Goal: Transaction & Acquisition: Purchase product/service

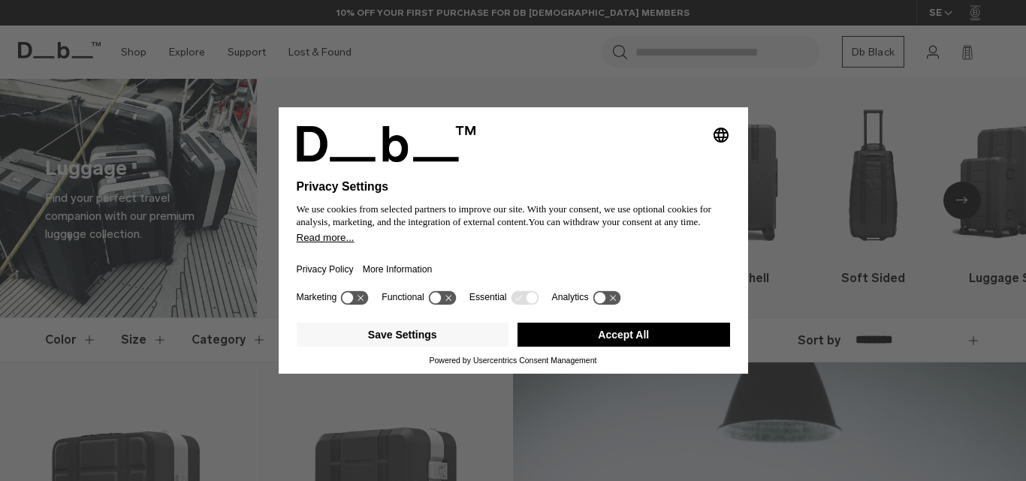
click at [621, 336] on button "Accept All" at bounding box center [623, 335] width 213 height 24
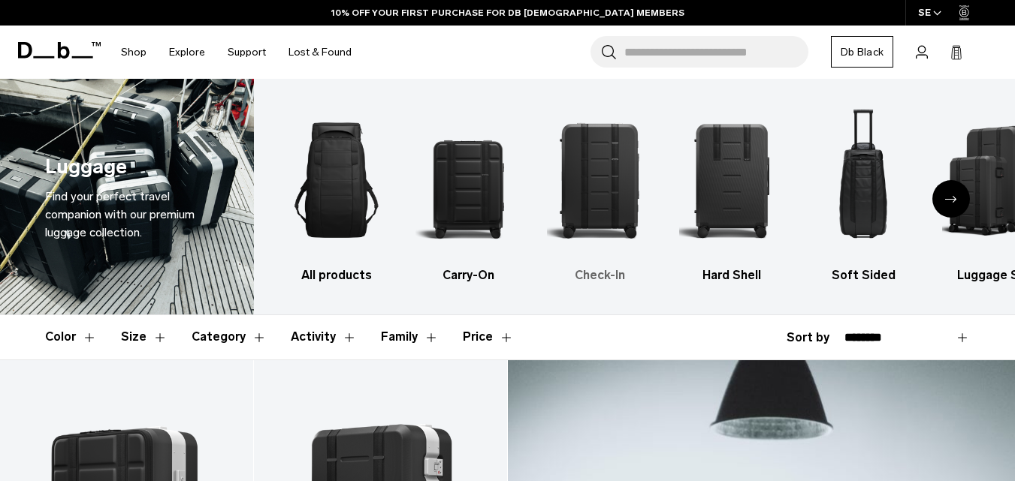
click at [585, 195] on img "3 / 6" at bounding box center [599, 180] width 105 height 158
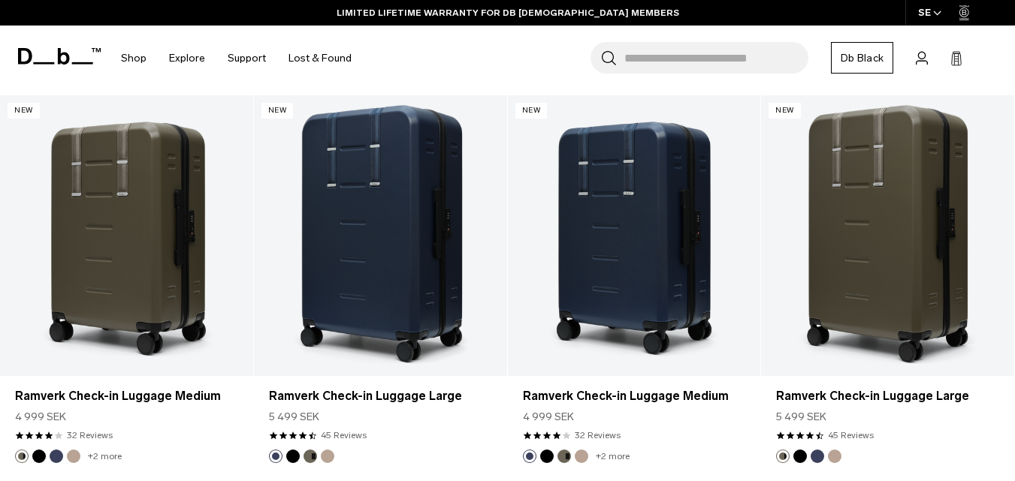
scroll to position [2279, 0]
